Goal: Transaction & Acquisition: Purchase product/service

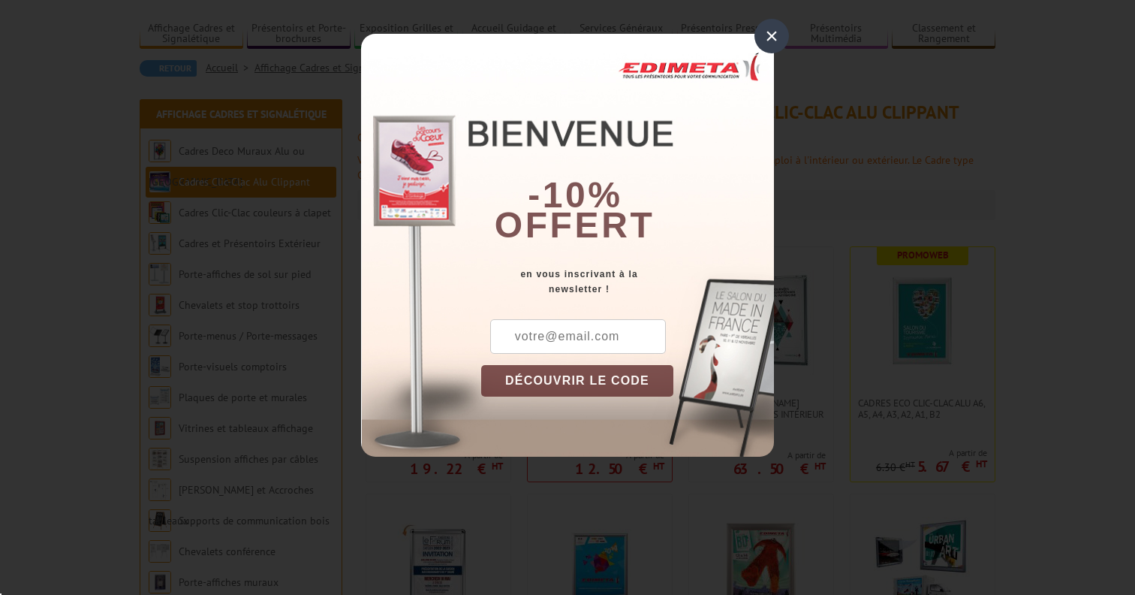
scroll to position [96, 0]
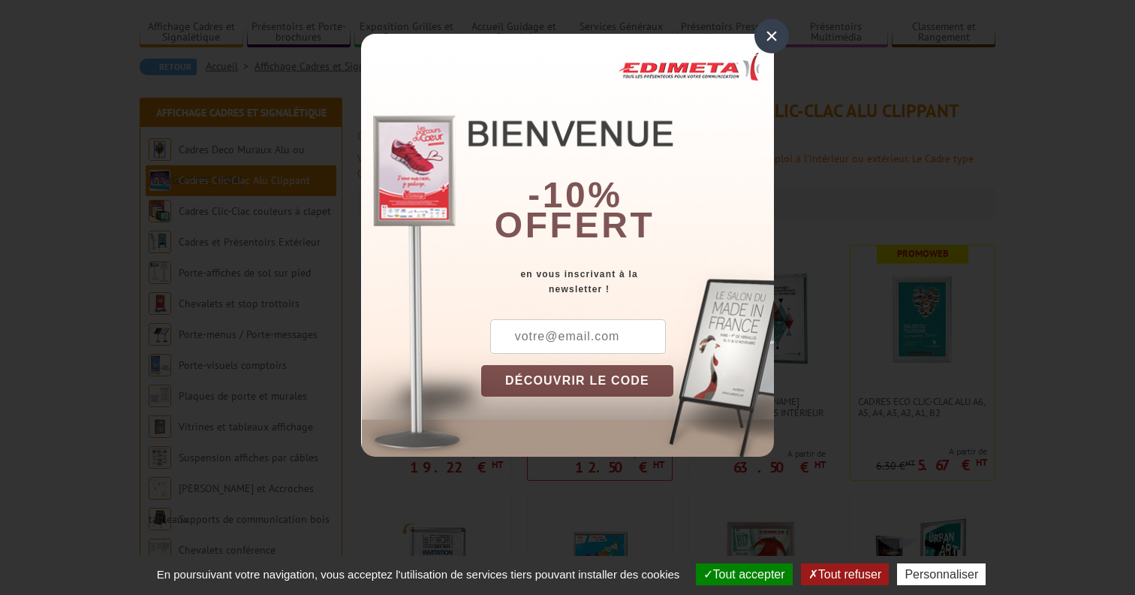
click at [775, 35] on div "×" at bounding box center [772, 36] width 35 height 35
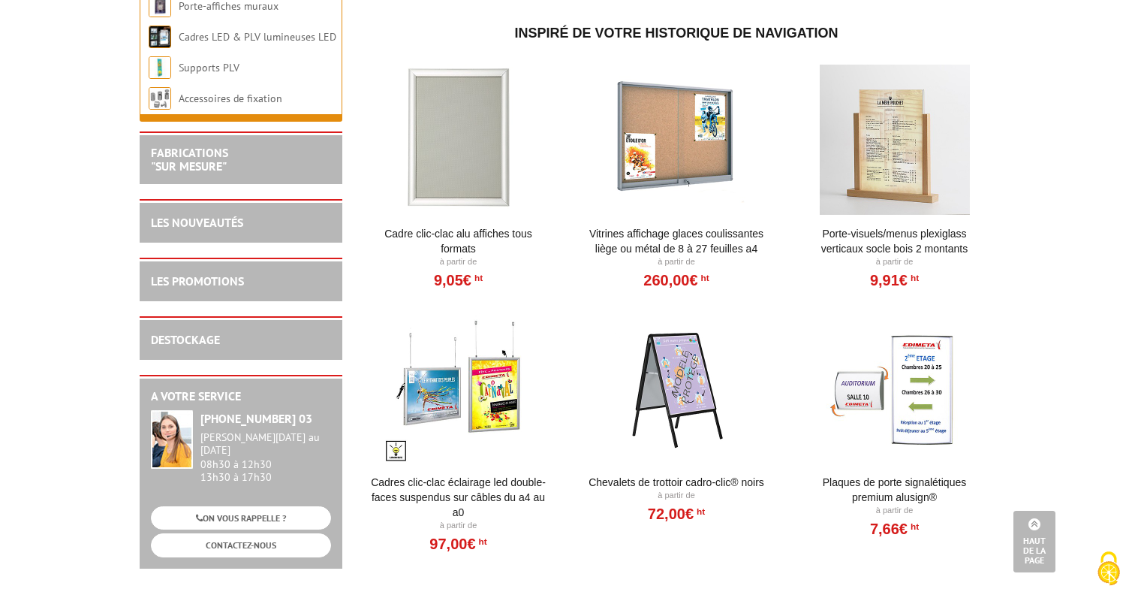
scroll to position [1321, 0]
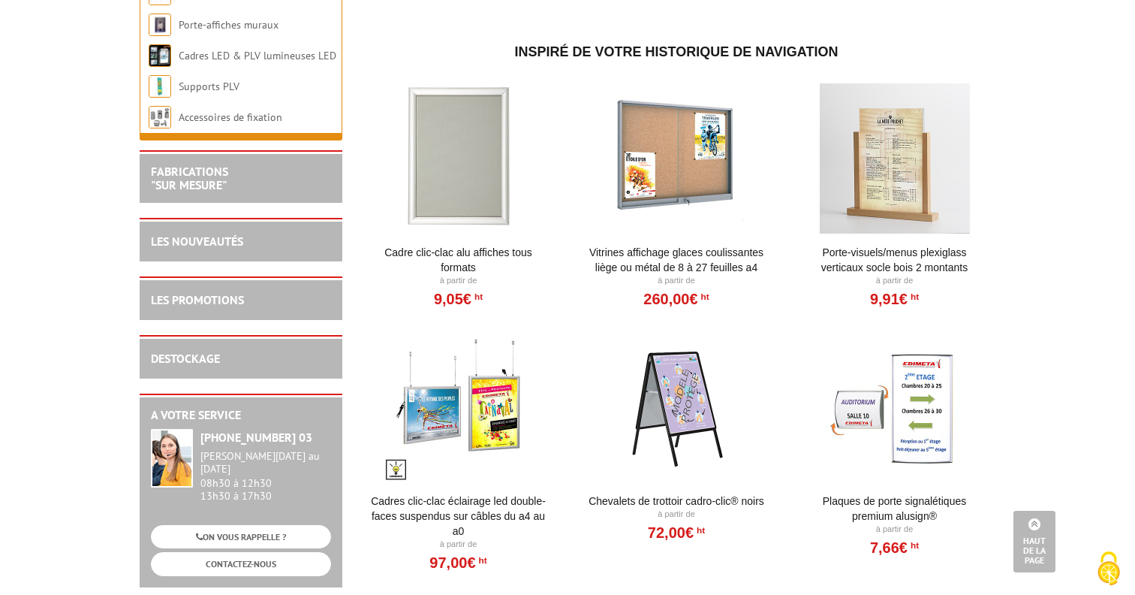
click at [257, 191] on h2 "FABRICATIONS "Sur Mesure"" at bounding box center [241, 178] width 180 height 26
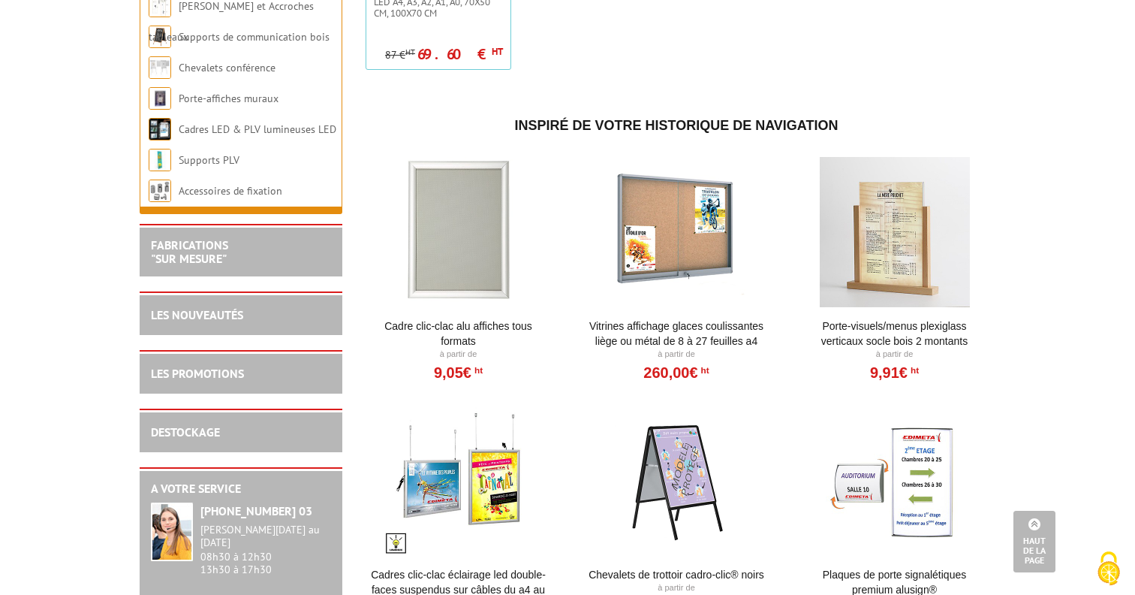
scroll to position [1194, 0]
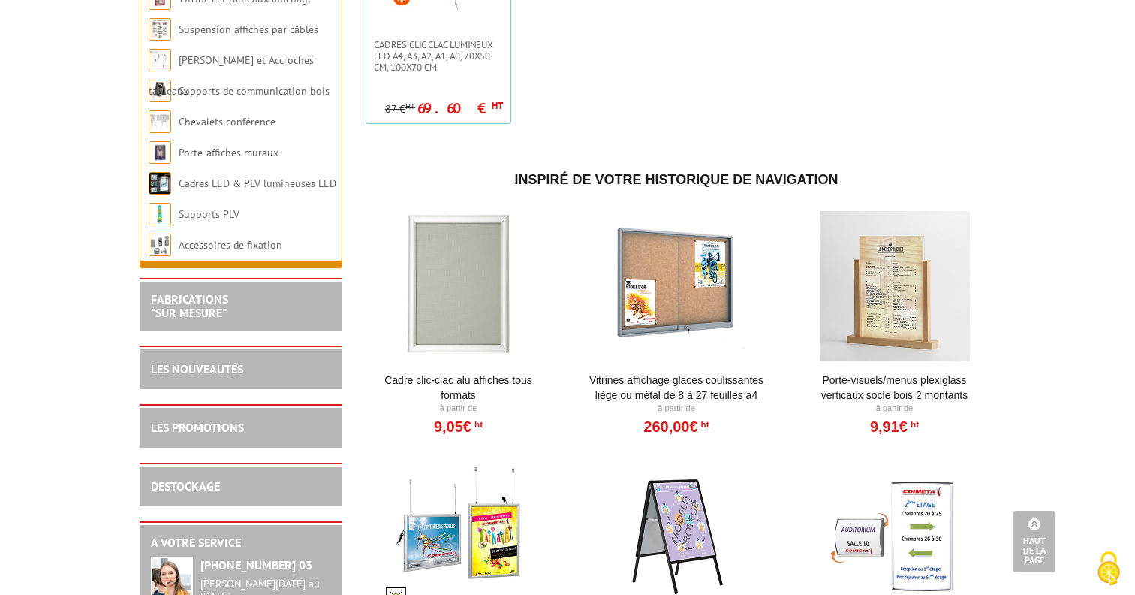
click at [451, 282] on div at bounding box center [458, 286] width 185 height 150
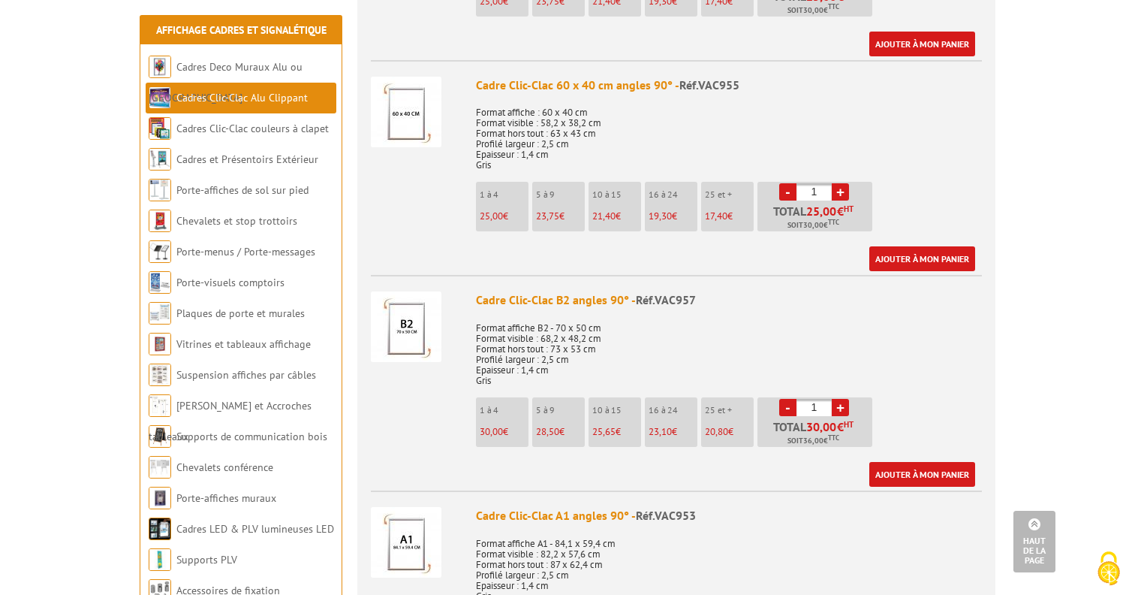
scroll to position [1400, 0]
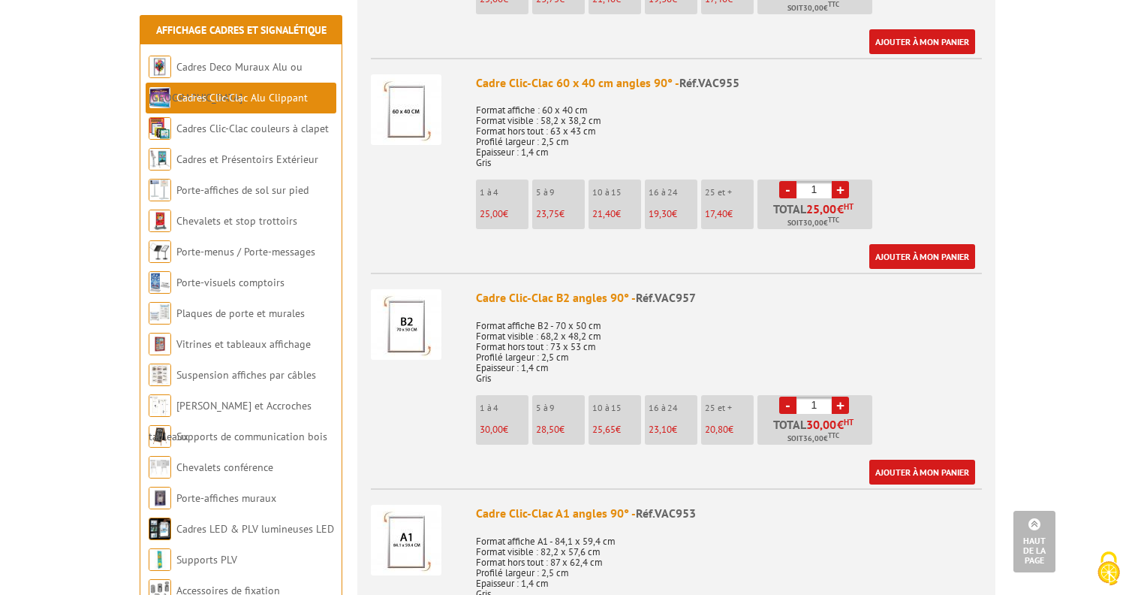
click at [408, 334] on img at bounding box center [406, 324] width 71 height 71
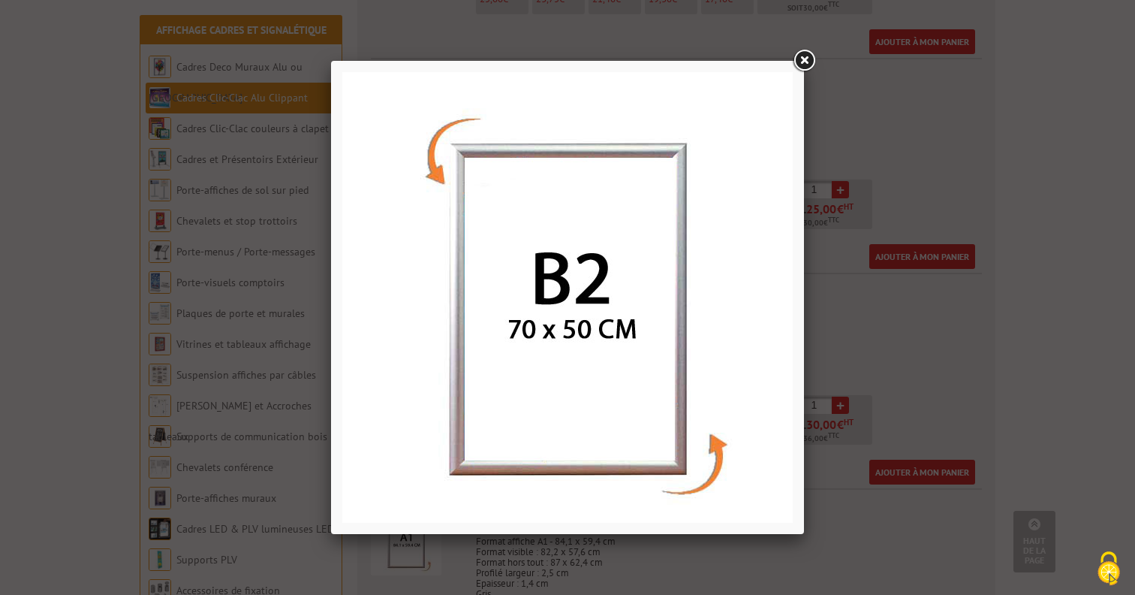
click at [806, 54] on link at bounding box center [804, 60] width 27 height 27
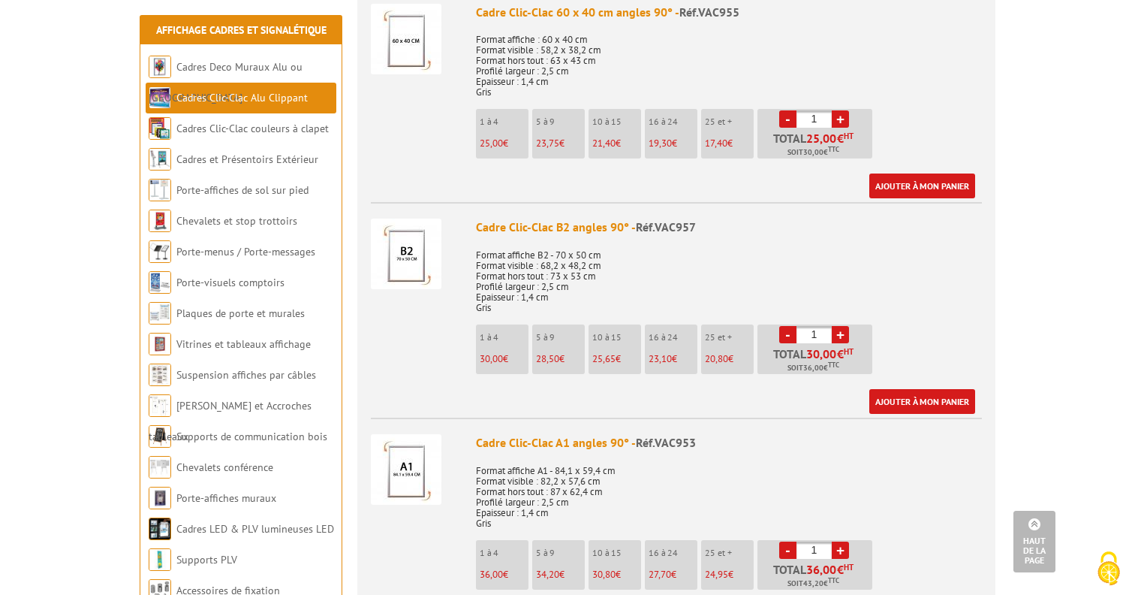
scroll to position [1472, 0]
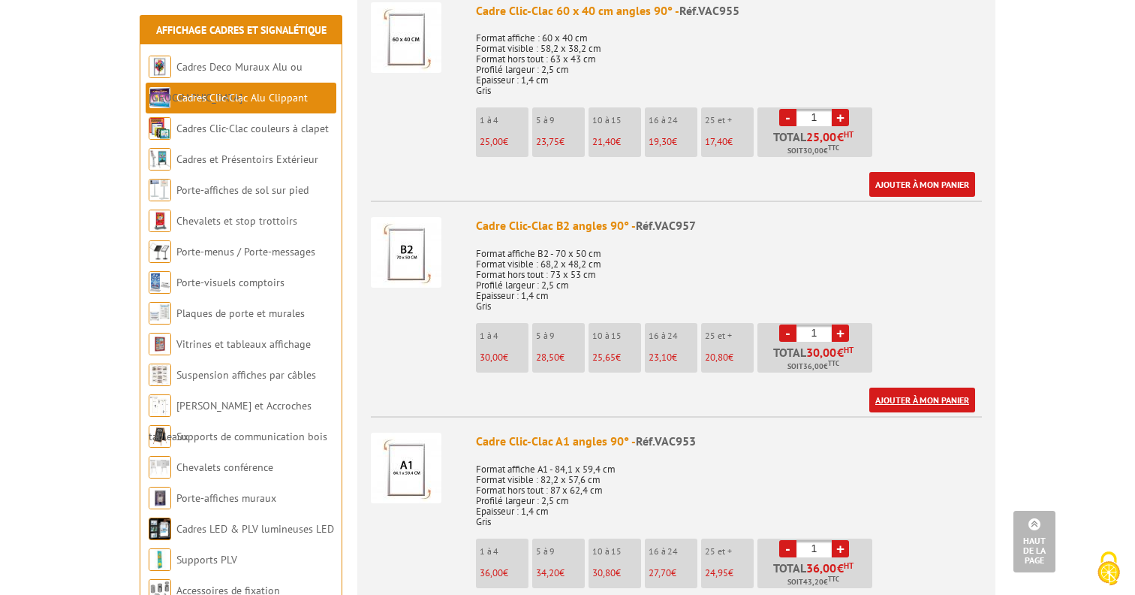
click at [924, 406] on link "Ajouter à mon panier" at bounding box center [922, 399] width 106 height 25
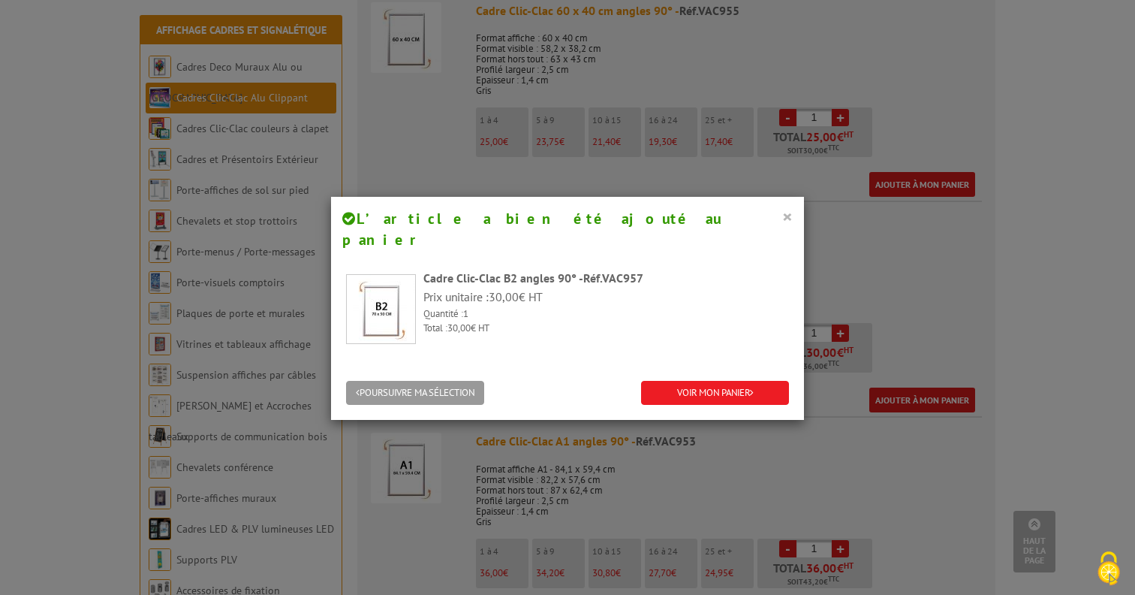
click at [787, 215] on button "×" at bounding box center [787, 216] width 11 height 20
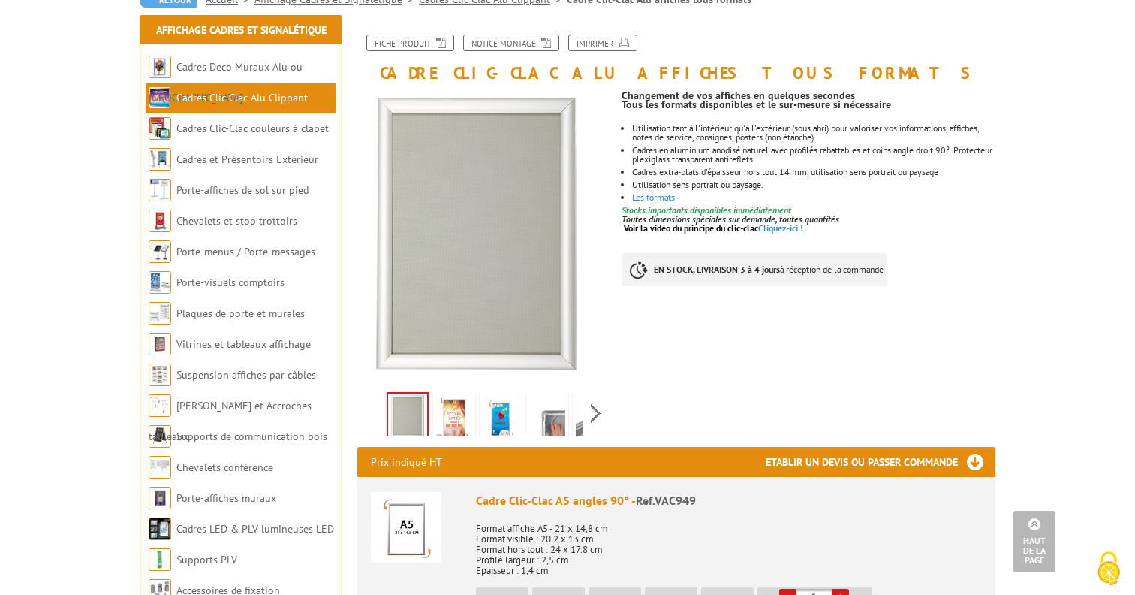
scroll to position [0, 0]
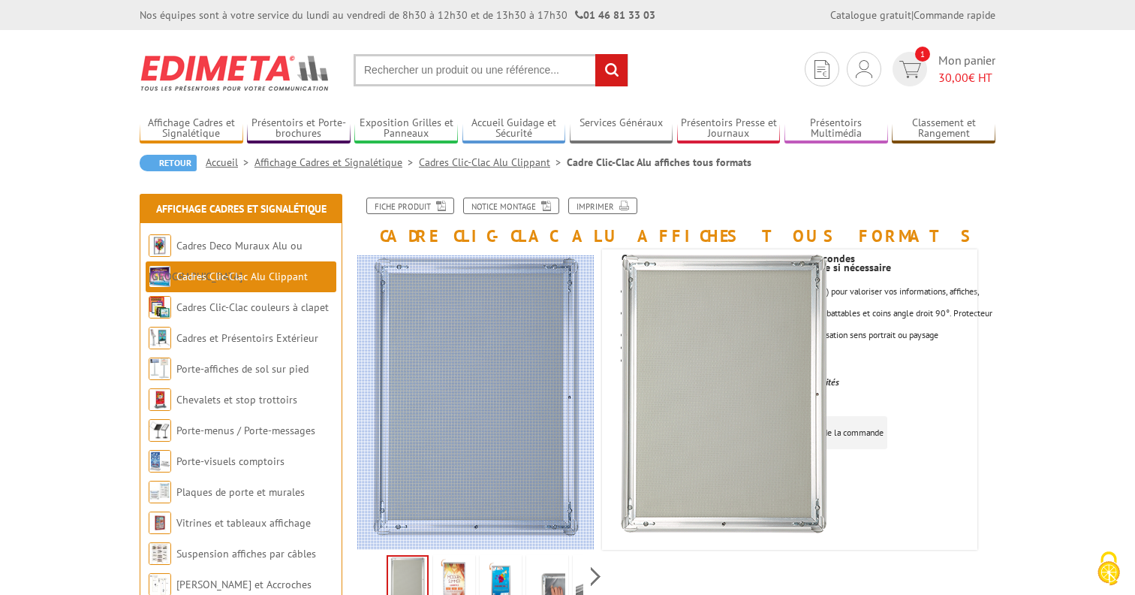
click at [514, 469] on div at bounding box center [541, 402] width 369 height 294
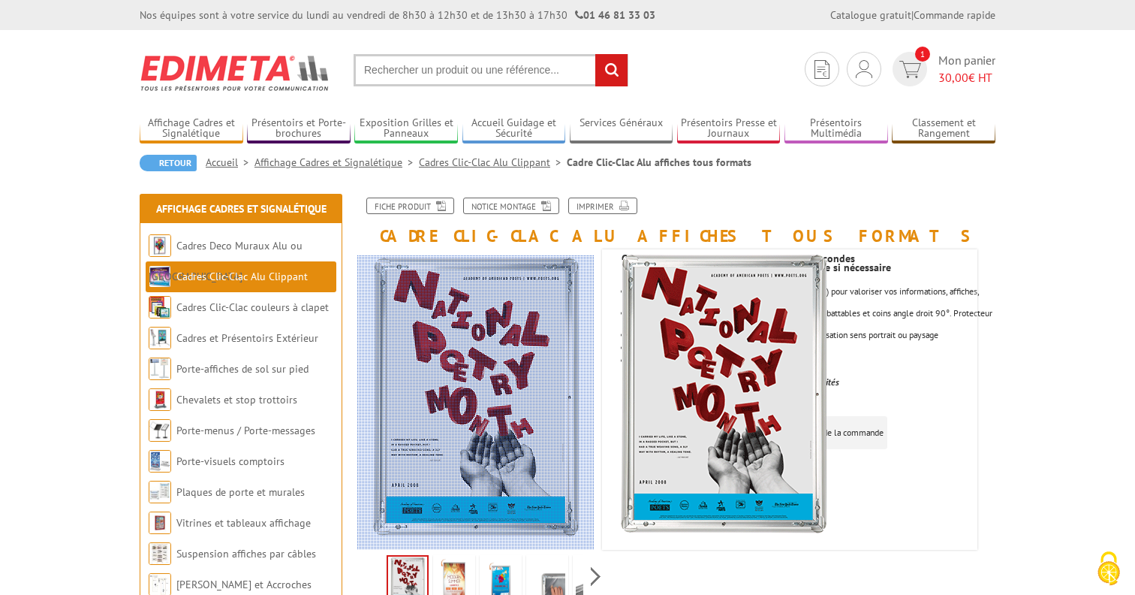
click at [514, 469] on div at bounding box center [541, 402] width 369 height 294
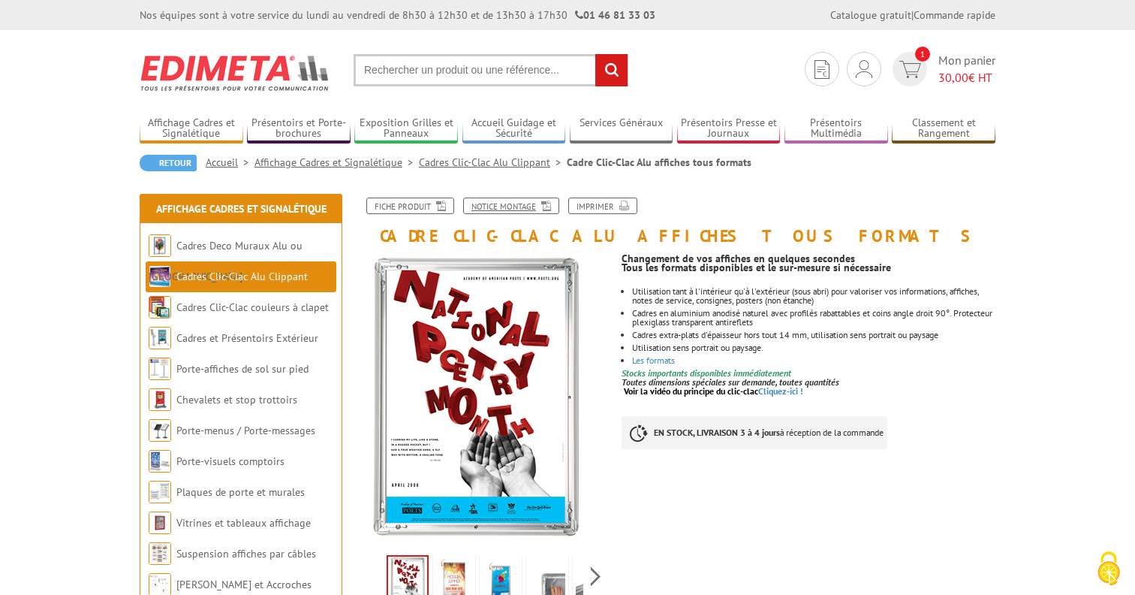
click at [506, 204] on link "Notice Montage" at bounding box center [511, 205] width 96 height 17
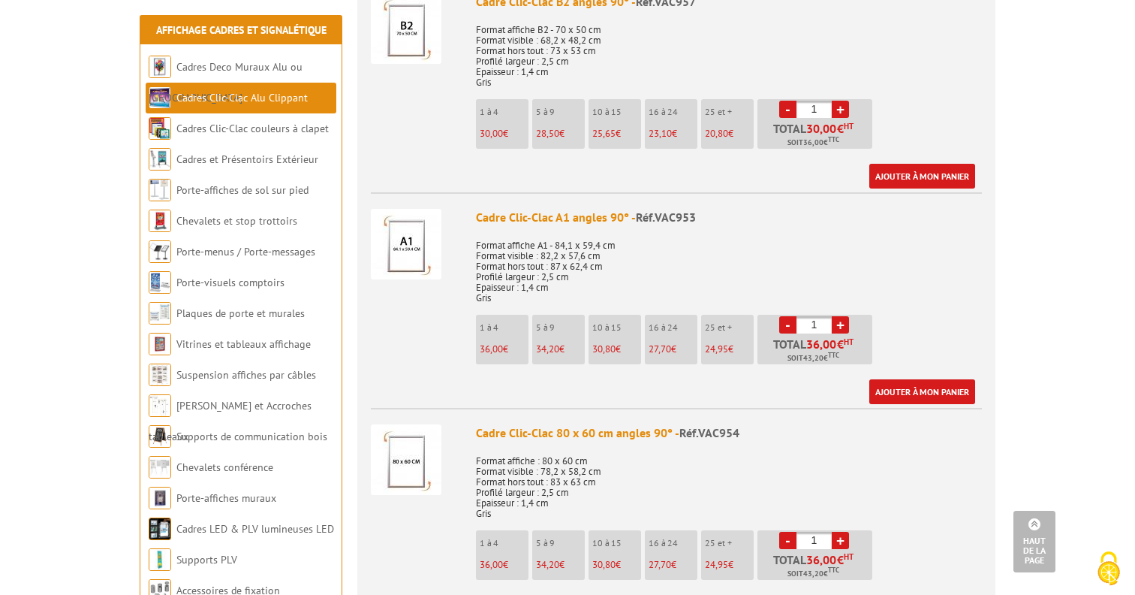
scroll to position [1691, 0]
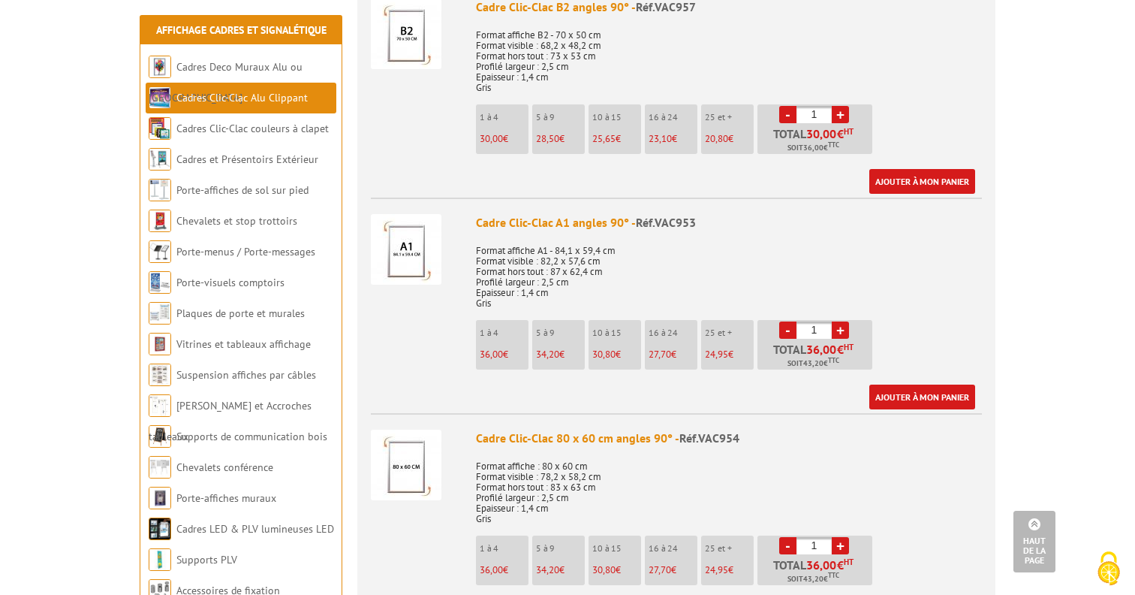
click at [406, 254] on img at bounding box center [406, 249] width 71 height 71
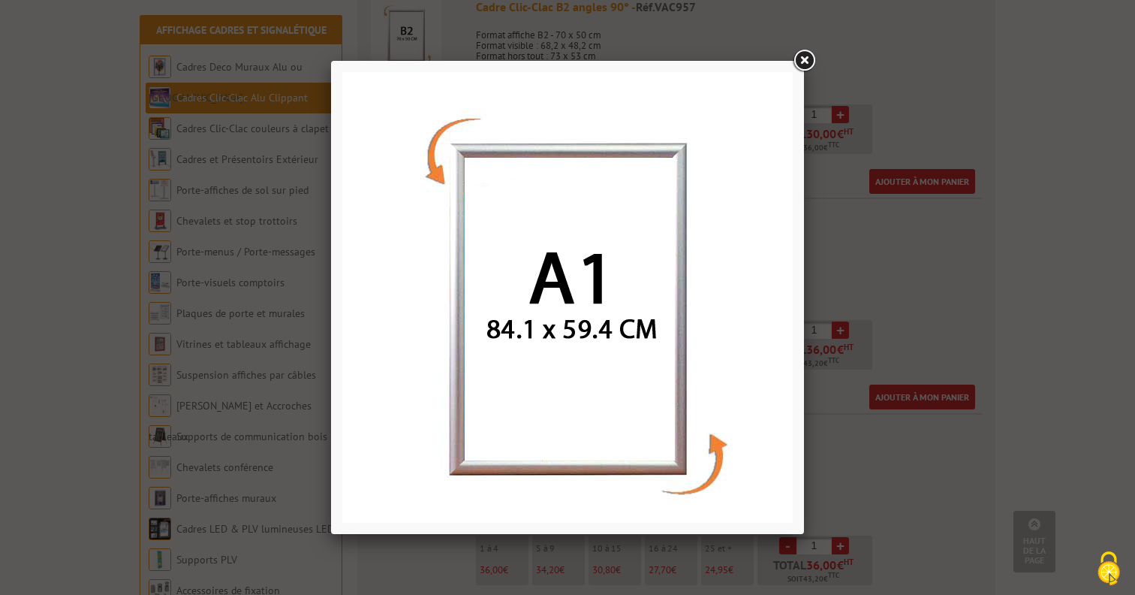
click at [802, 65] on link at bounding box center [804, 60] width 27 height 27
